Goal: Check status: Check status

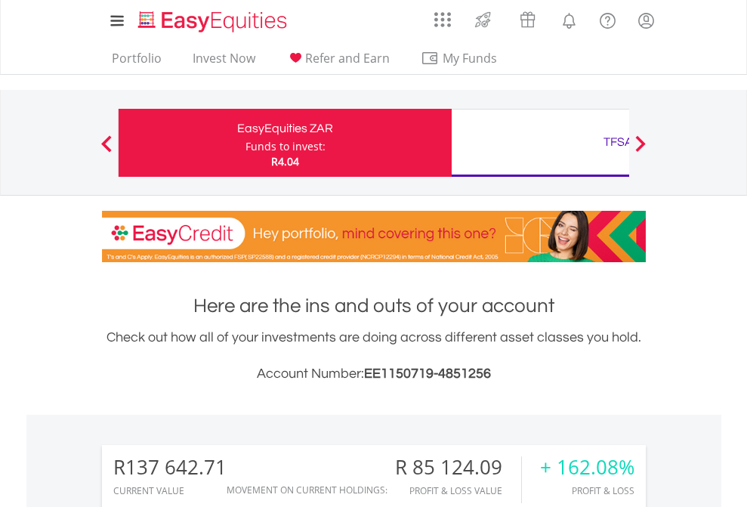
scroll to position [145, 237]
click at [245, 143] on div "Funds to invest:" at bounding box center [285, 146] width 80 height 15
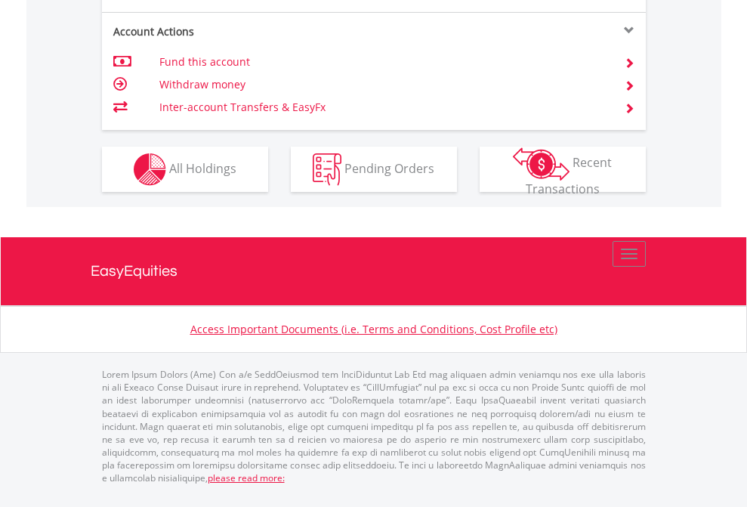
scroll to position [1448, 0]
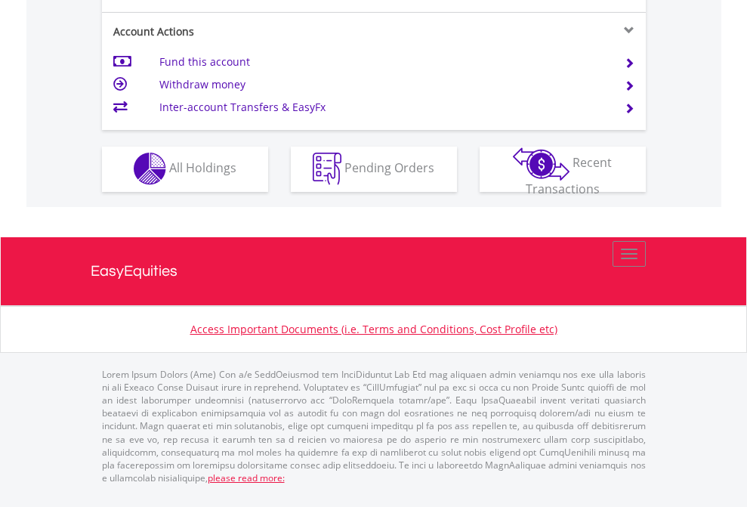
scroll to position [1412, 0]
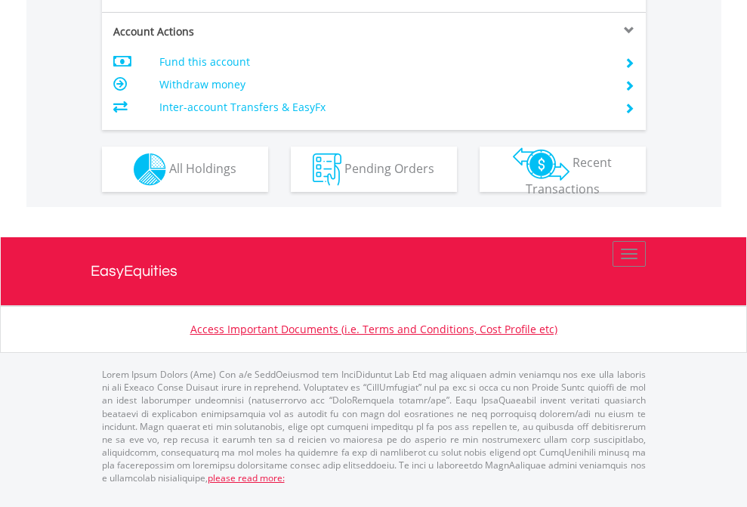
scroll to position [1418, 0]
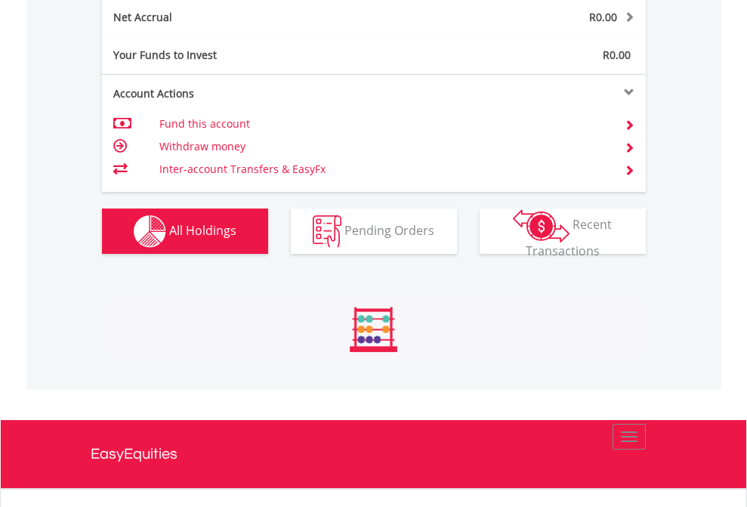
scroll to position [145, 237]
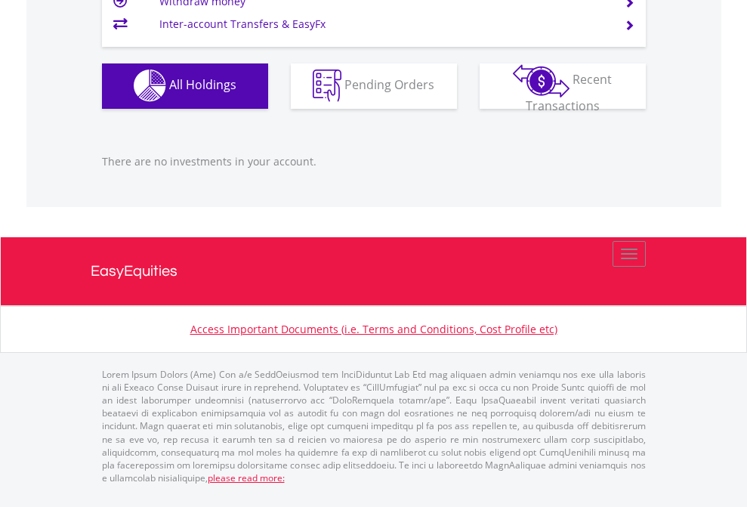
scroll to position [145, 237]
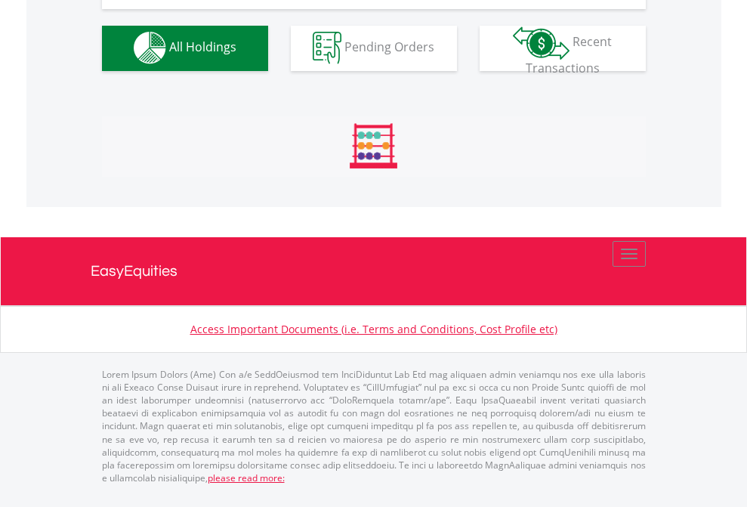
scroll to position [1495, 0]
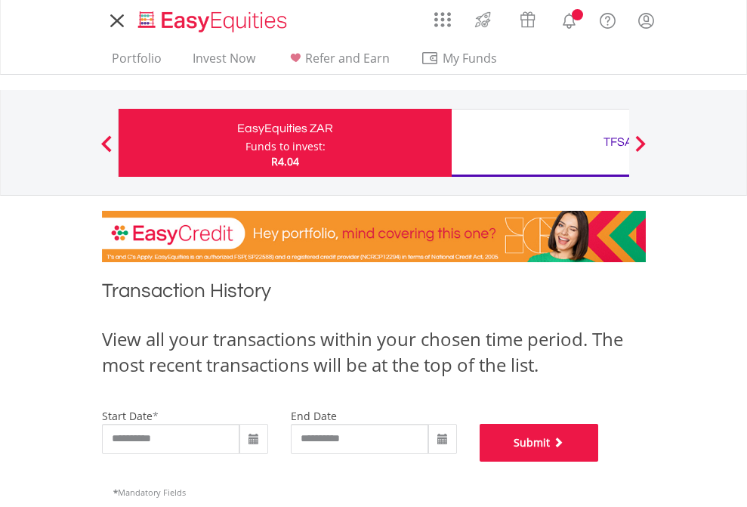
click at [599, 461] on button "Submit" at bounding box center [539, 443] width 119 height 38
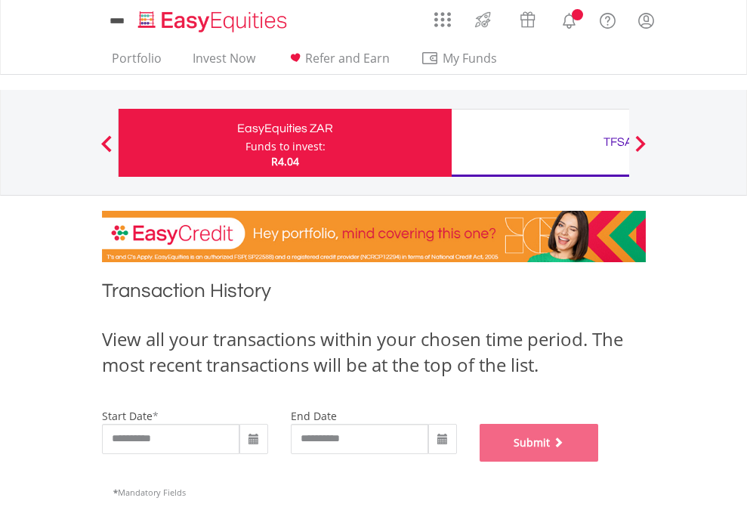
scroll to position [613, 0]
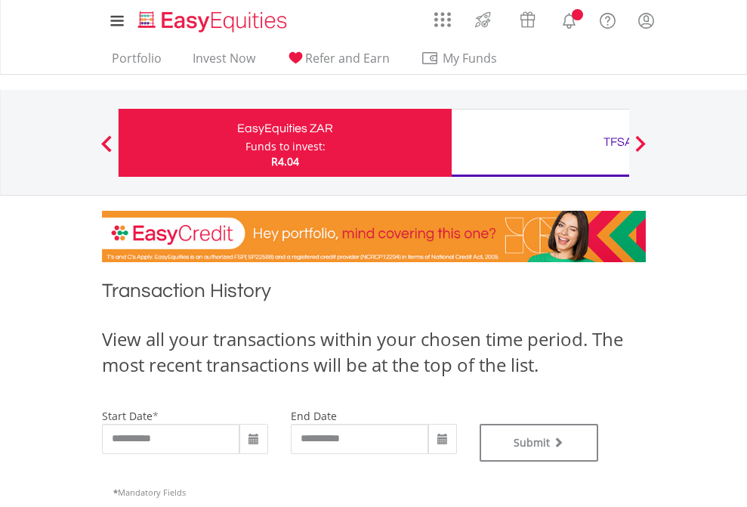
click at [540, 143] on div "TFSA" at bounding box center [618, 141] width 315 height 21
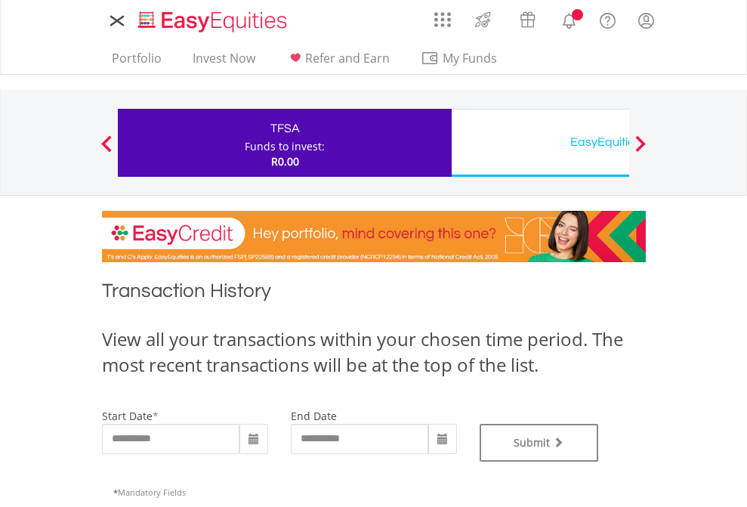
type input "**********"
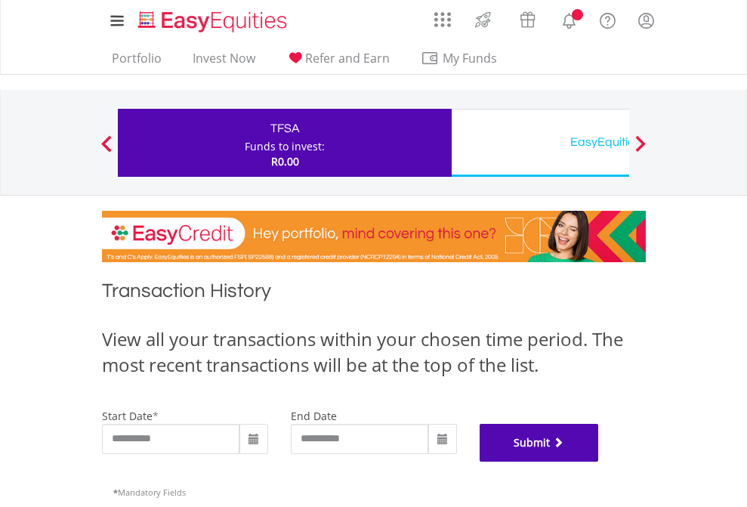
click at [599, 461] on button "Submit" at bounding box center [539, 443] width 119 height 38
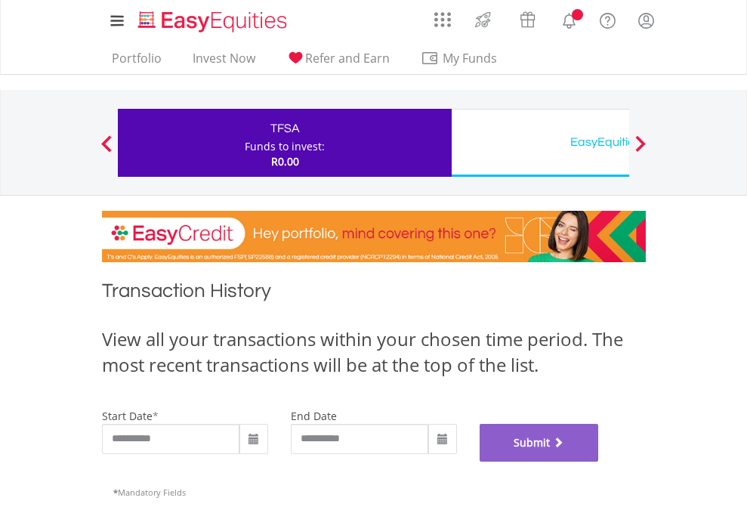
scroll to position [613, 0]
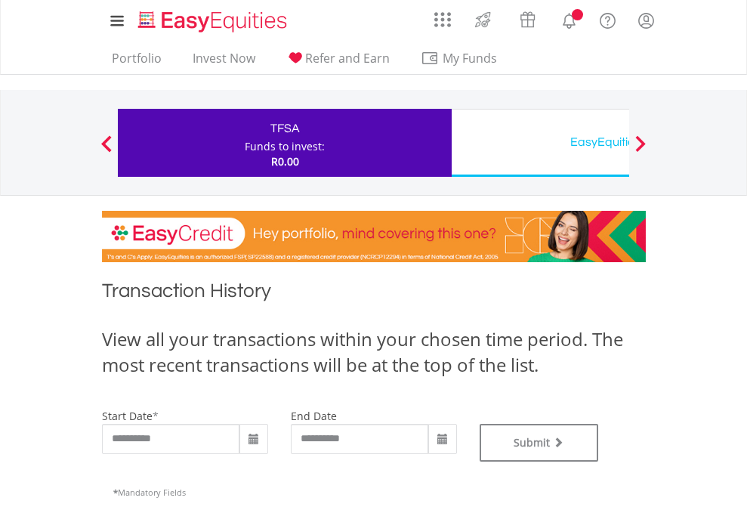
click at [540, 143] on div "EasyEquities USD" at bounding box center [618, 141] width 315 height 21
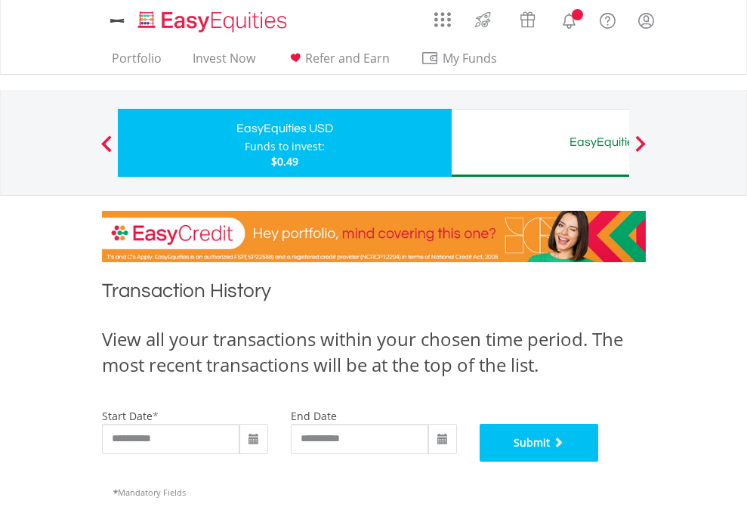
click at [599, 461] on button "Submit" at bounding box center [539, 443] width 119 height 38
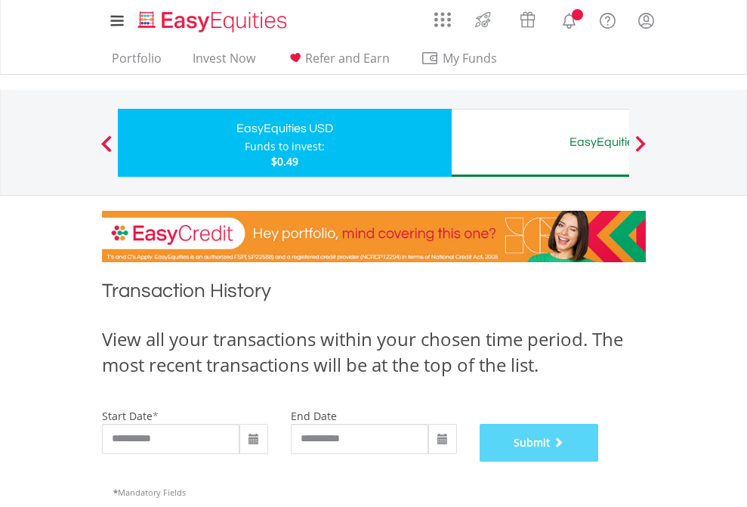
scroll to position [613, 0]
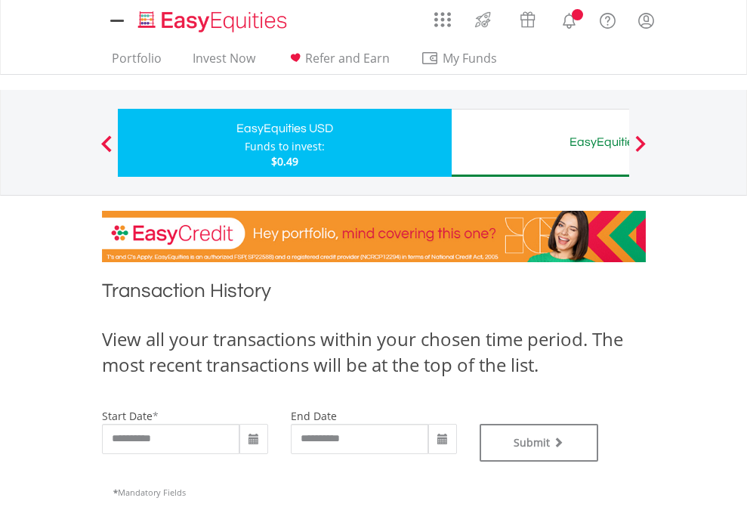
click at [540, 143] on div "EasyEquities AUD" at bounding box center [618, 141] width 315 height 21
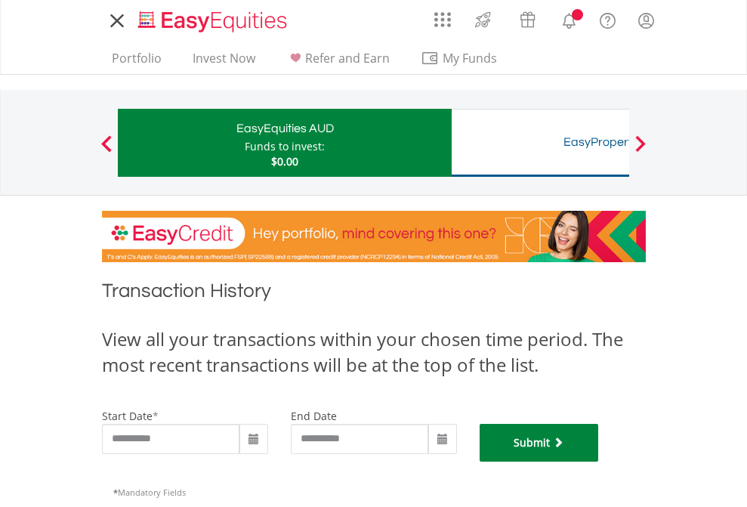
click at [599, 461] on button "Submit" at bounding box center [539, 443] width 119 height 38
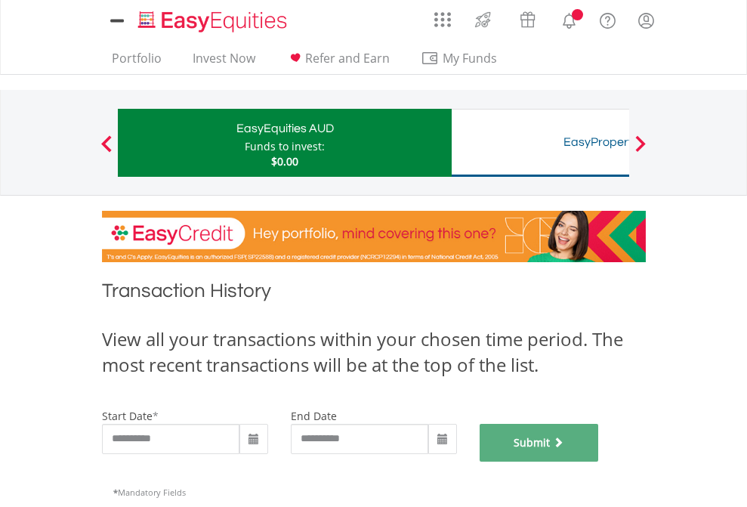
scroll to position [613, 0]
